Goal: Information Seeking & Learning: Check status

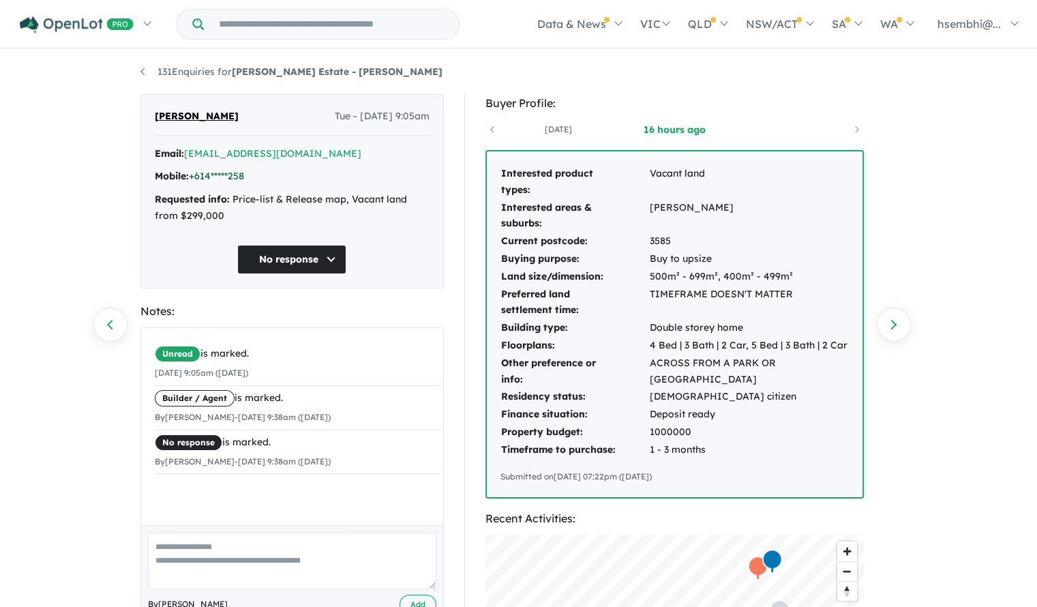
click at [222, 173] on link "+614*****258" at bounding box center [216, 176] width 55 height 12
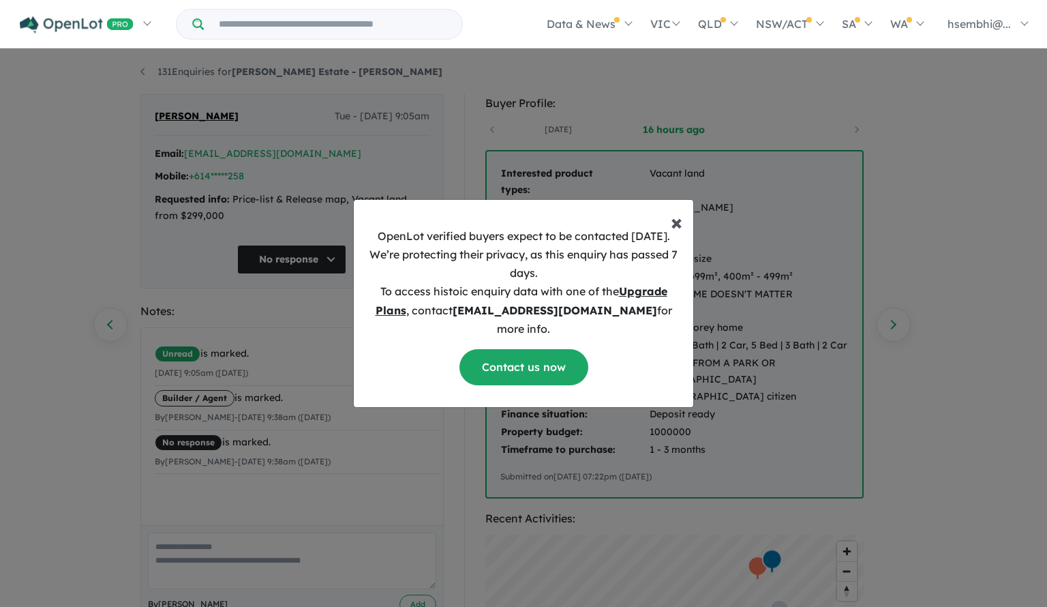
click at [679, 235] on span "×" at bounding box center [677, 221] width 12 height 27
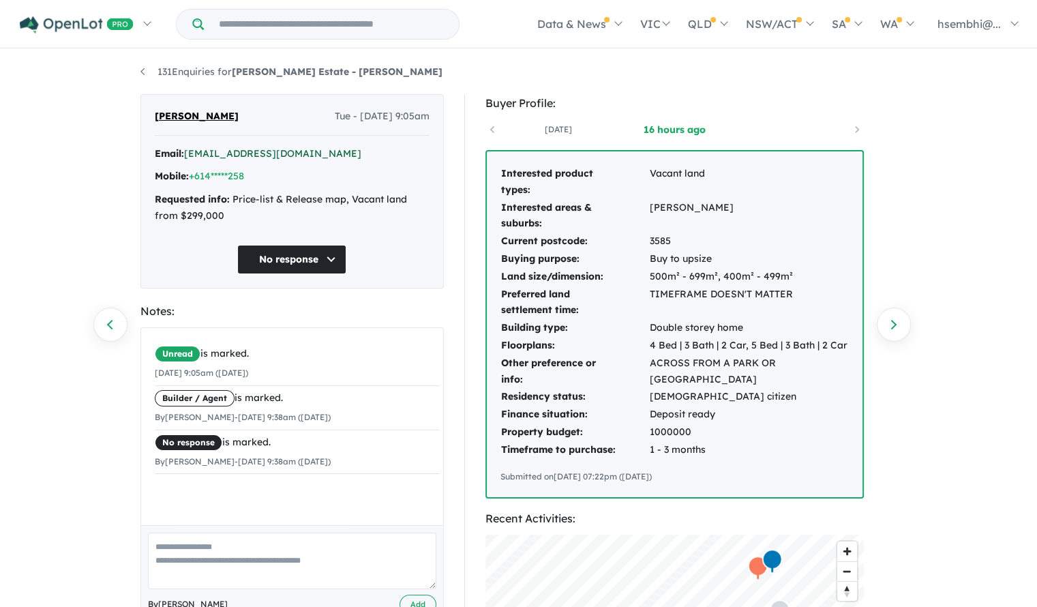
click at [212, 155] on link "[EMAIL_ADDRESS][DOMAIN_NAME]" at bounding box center [272, 153] width 177 height 12
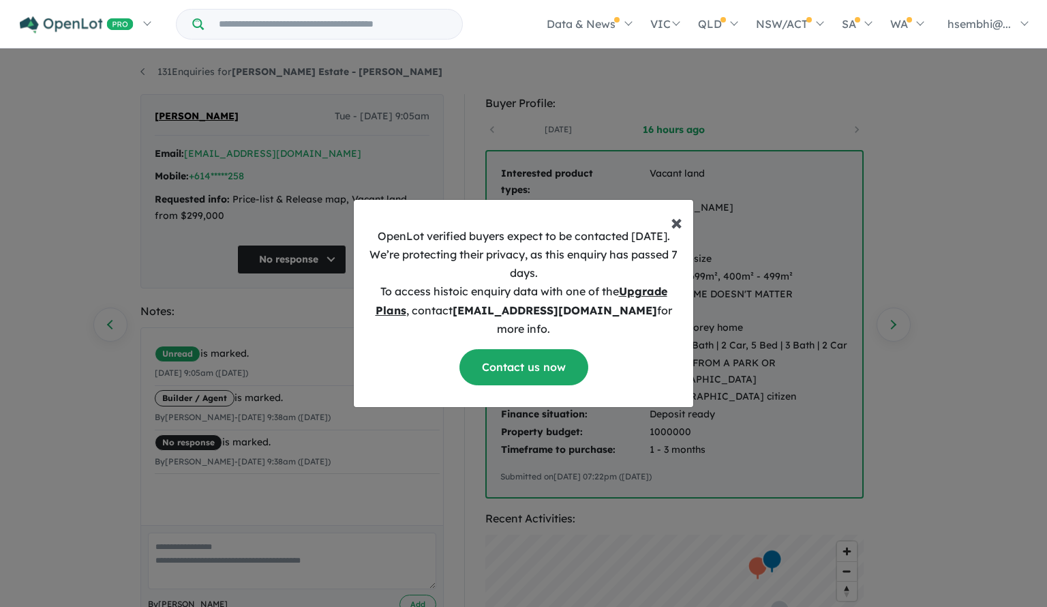
click at [673, 226] on span "×" at bounding box center [677, 221] width 12 height 27
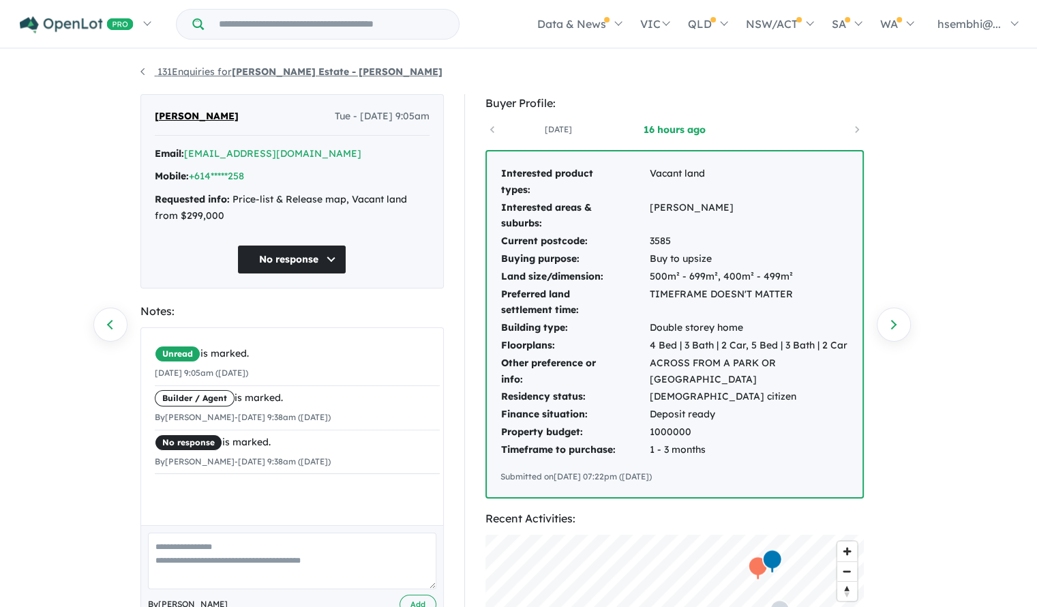
click at [142, 69] on link "131 Enquiries for [PERSON_NAME] Estate - Leopold" at bounding box center [291, 71] width 302 height 12
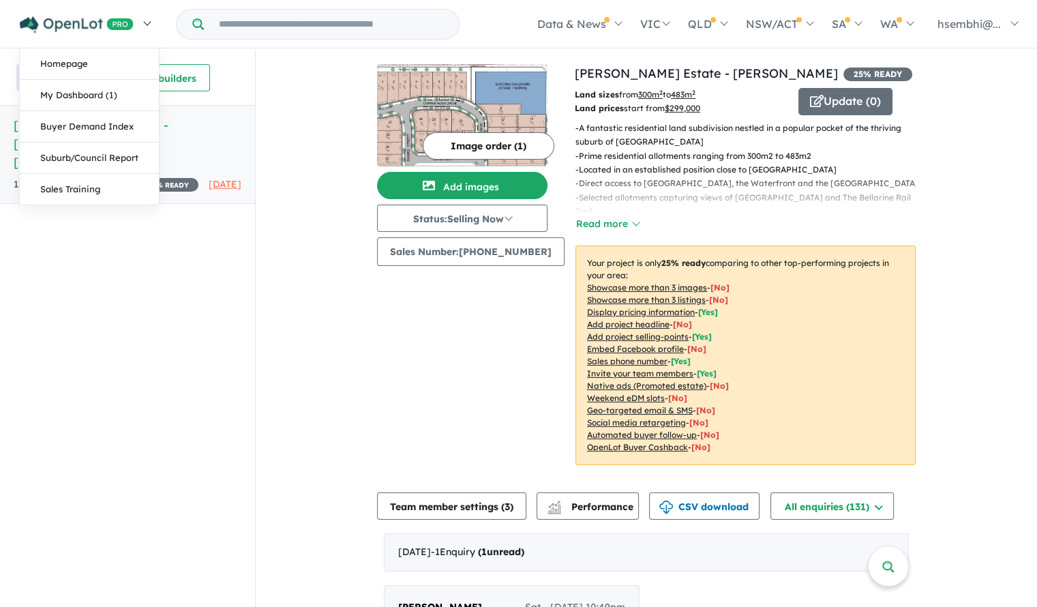
click at [76, 30] on img at bounding box center [77, 24] width 114 height 17
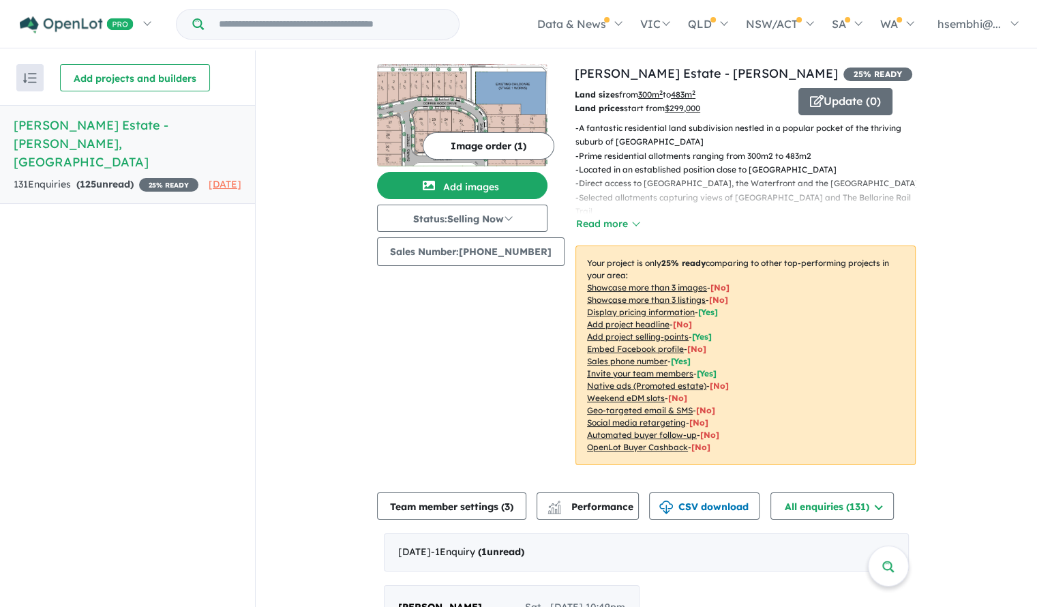
click at [147, 444] on div "Recent enquiries first Most unread enquiries first Most enquiries first By name…" at bounding box center [127, 329] width 255 height 558
click at [98, 129] on h5 "[PERSON_NAME] Estate - [GEOGRAPHIC_DATA] , [GEOGRAPHIC_DATA]" at bounding box center [128, 143] width 228 height 55
